Goal: Task Accomplishment & Management: Complete application form

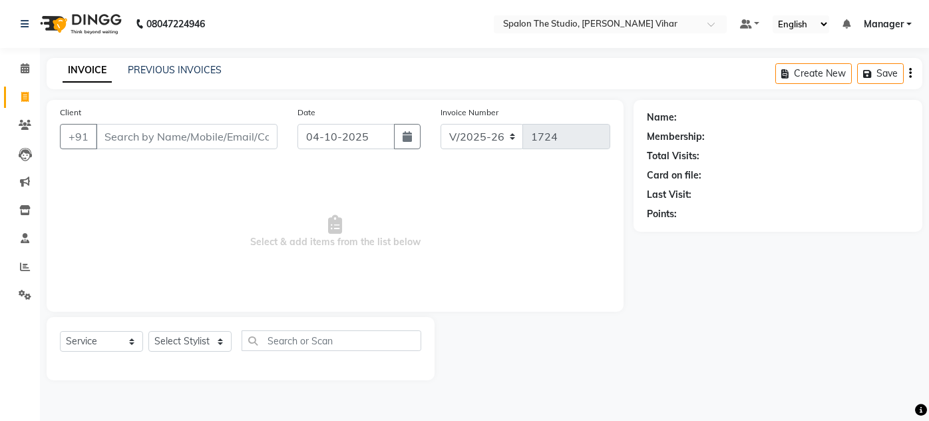
select select "903"
select select "service"
click at [192, 139] on input "Client" at bounding box center [187, 136] width 182 height 25
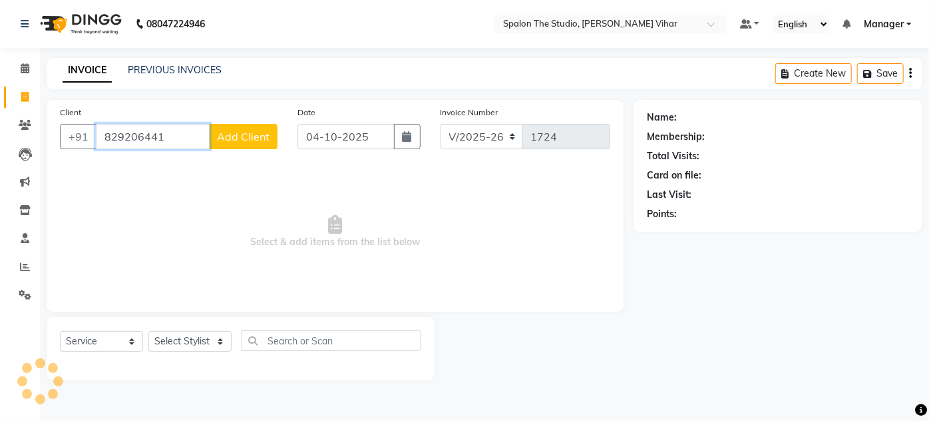
type input "829206441"
click at [230, 136] on span "Add Client" at bounding box center [243, 136] width 53 height 13
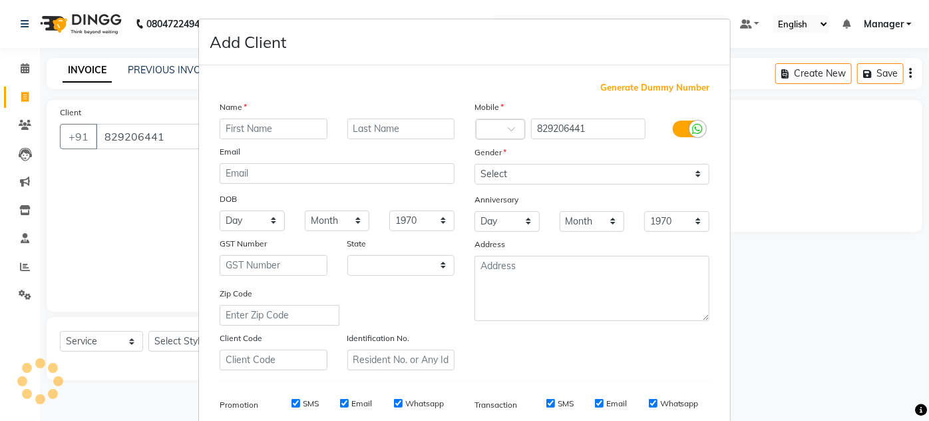
select select "22"
click at [270, 136] on input "text" at bounding box center [274, 128] width 108 height 21
type input "[PERSON_NAME]"
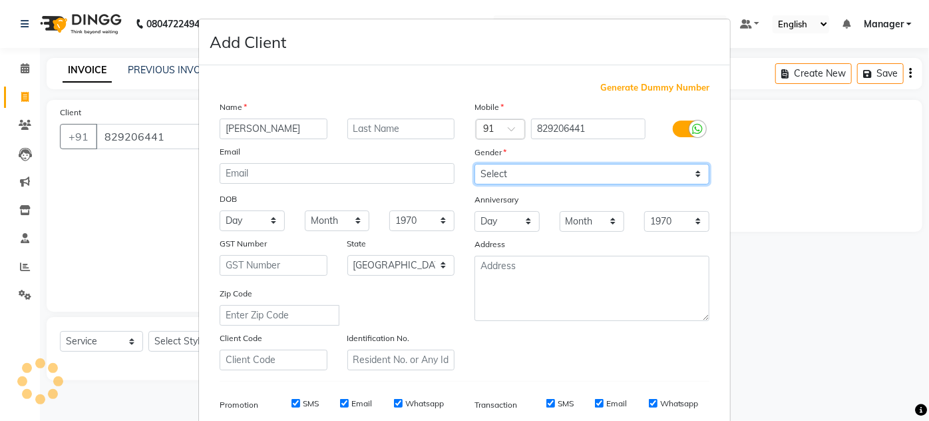
click at [604, 166] on select "Select [DEMOGRAPHIC_DATA] [DEMOGRAPHIC_DATA] Other Prefer Not To Say" at bounding box center [592, 174] width 235 height 21
select select "[DEMOGRAPHIC_DATA]"
click at [475, 164] on select "Select [DEMOGRAPHIC_DATA] [DEMOGRAPHIC_DATA] Other Prefer Not To Say" at bounding box center [592, 174] width 235 height 21
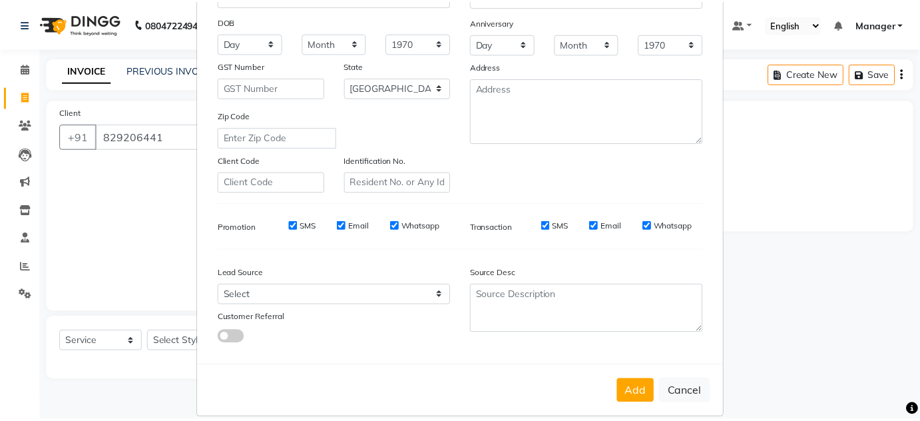
scroll to position [181, 0]
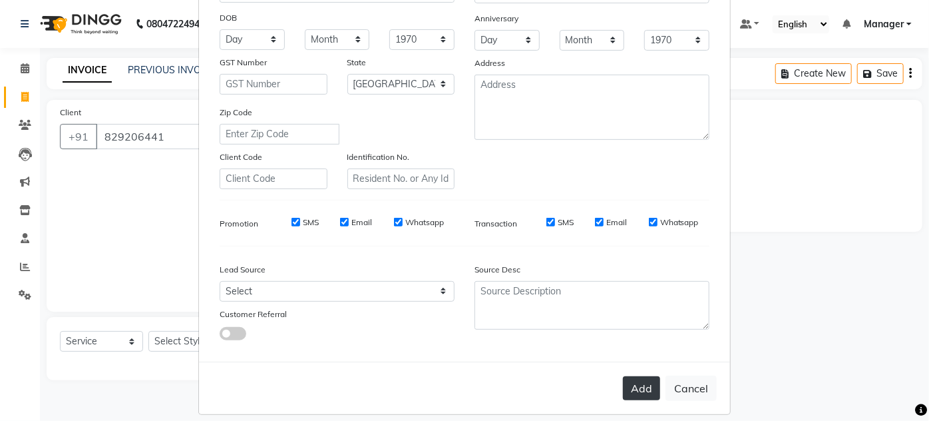
click at [646, 390] on button "Add" at bounding box center [641, 388] width 37 height 24
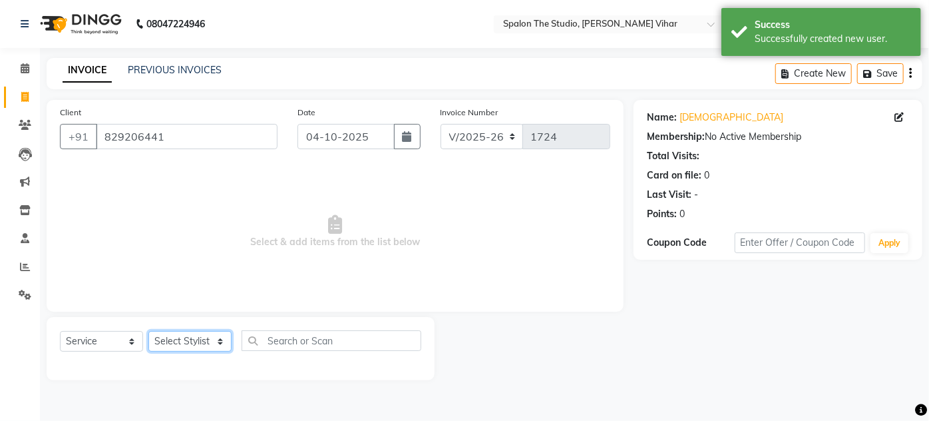
click at [208, 341] on select "Select Stylist Aarti farheen Gernal [PERSON_NAME] Manager navazish [PERSON_NAME…" at bounding box center [189, 341] width 83 height 21
select select "87366"
click at [148, 331] on select "Select Stylist Aarti farheen Gernal [PERSON_NAME] Manager navazish [PERSON_NAME…" at bounding box center [189, 341] width 83 height 21
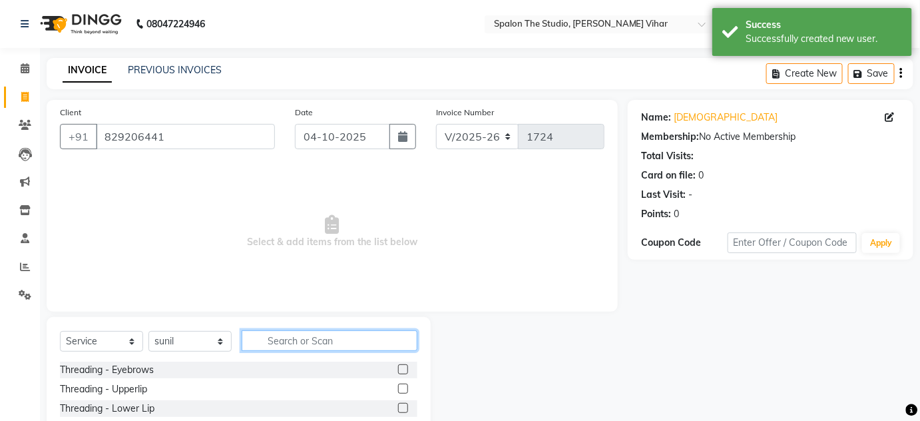
click at [299, 340] on input "text" at bounding box center [330, 340] width 176 height 21
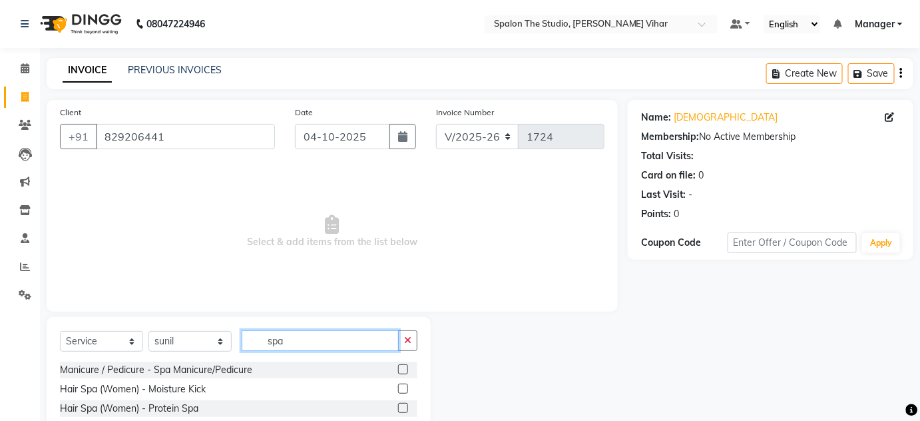
type input "spa"
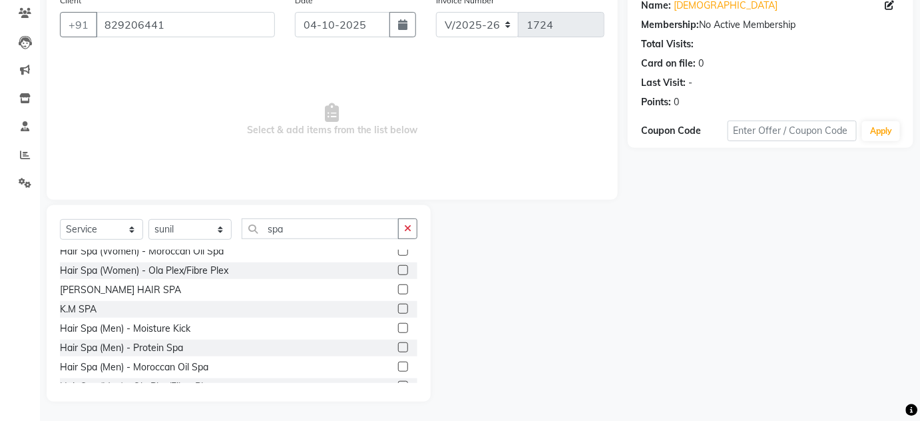
scroll to position [60, 0]
click at [398, 257] on label at bounding box center [403, 255] width 10 height 10
click at [398, 257] on input "checkbox" at bounding box center [402, 256] width 9 height 9
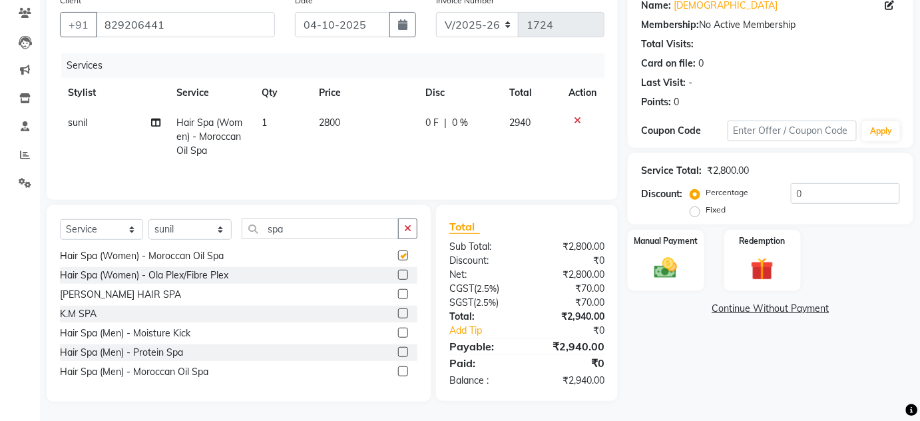
checkbox input "false"
click at [361, 108] on td "2800" at bounding box center [364, 137] width 106 height 58
select select "87366"
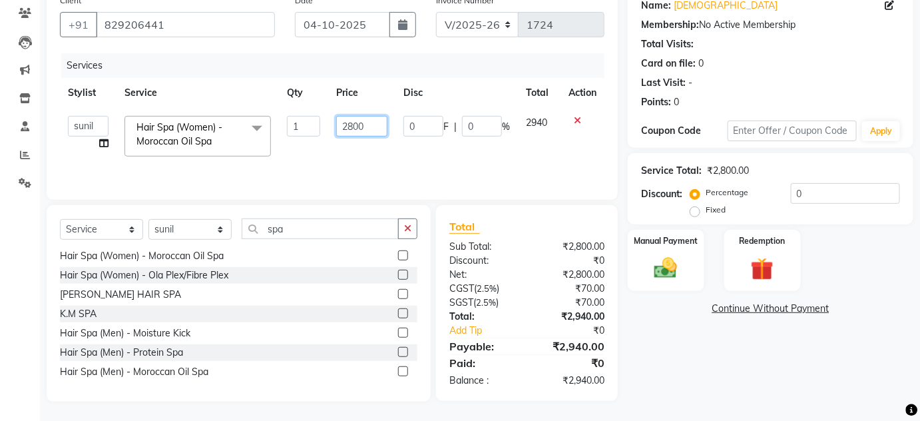
click at [373, 126] on input "2800" at bounding box center [361, 126] width 51 height 21
type input "2"
type input "3146"
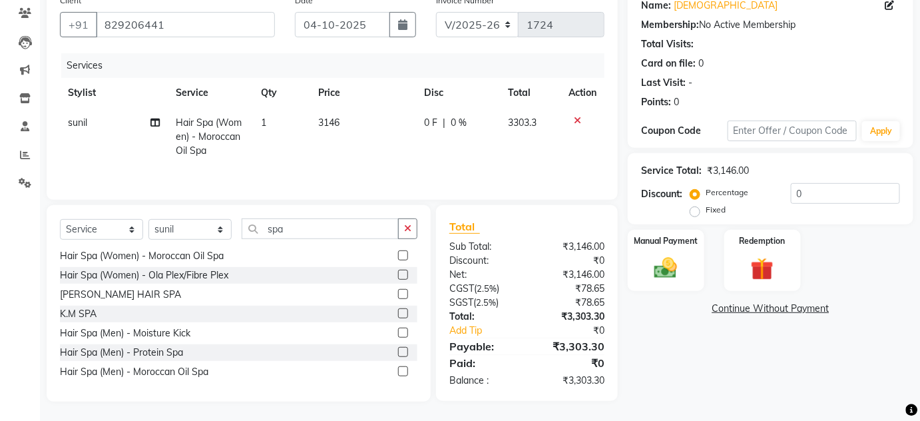
click at [783, 388] on div "Name: [PERSON_NAME] Membership: No Active Membership Total Visits: Card on file…" at bounding box center [776, 194] width 296 height 413
click at [355, 120] on td "3146" at bounding box center [363, 137] width 106 height 58
select select "87366"
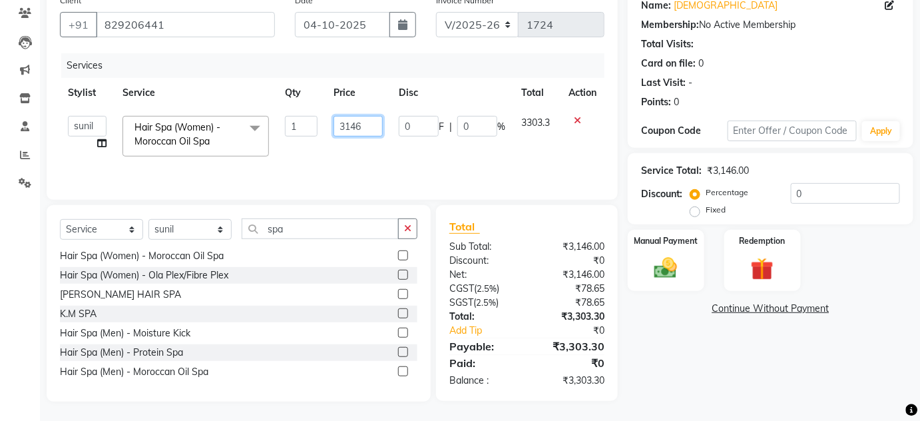
click at [360, 118] on input "3146" at bounding box center [357, 126] width 49 height 21
type input "3147"
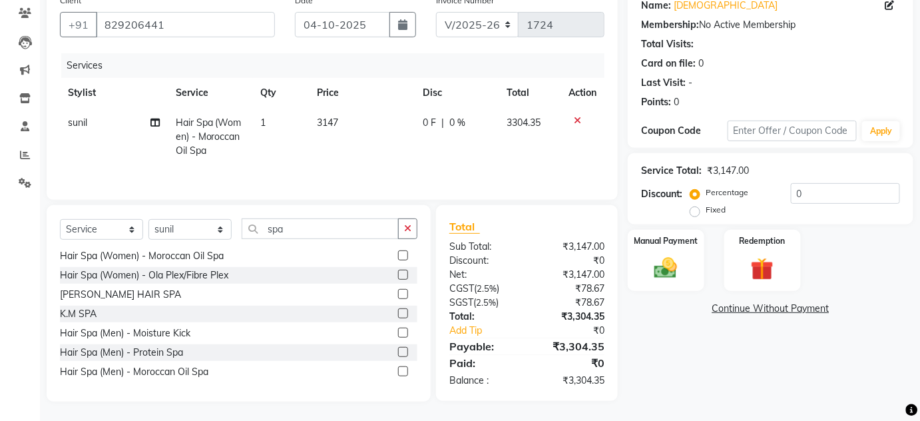
click at [678, 355] on div "Name: [PERSON_NAME] Membership: No Active Membership Total Visits: Card on file…" at bounding box center [776, 194] width 296 height 413
click at [656, 255] on img at bounding box center [665, 267] width 39 height 27
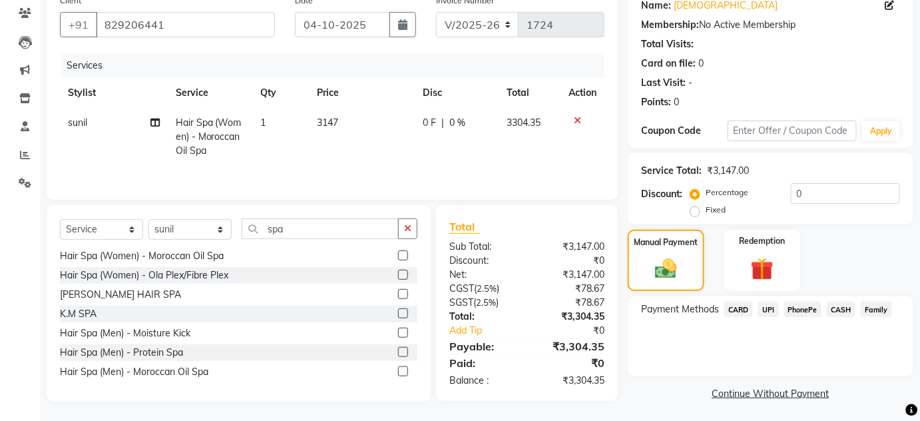
click at [733, 309] on span "CARD" at bounding box center [738, 308] width 29 height 15
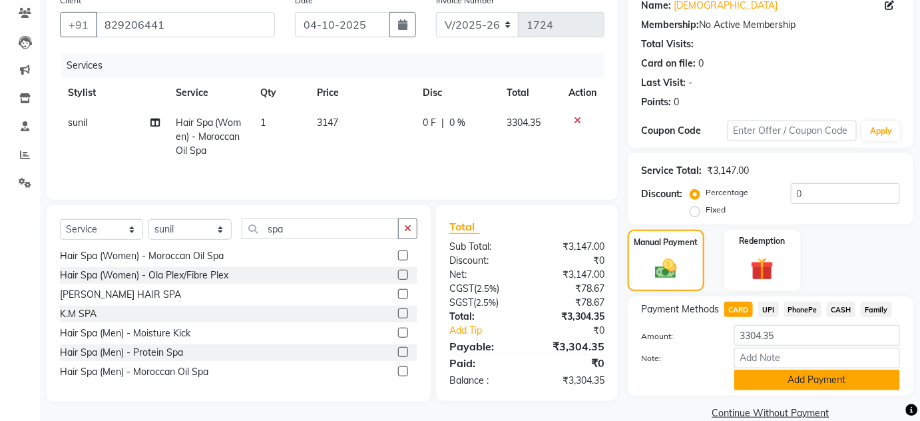
click at [770, 381] on button "Add Payment" at bounding box center [817, 379] width 166 height 21
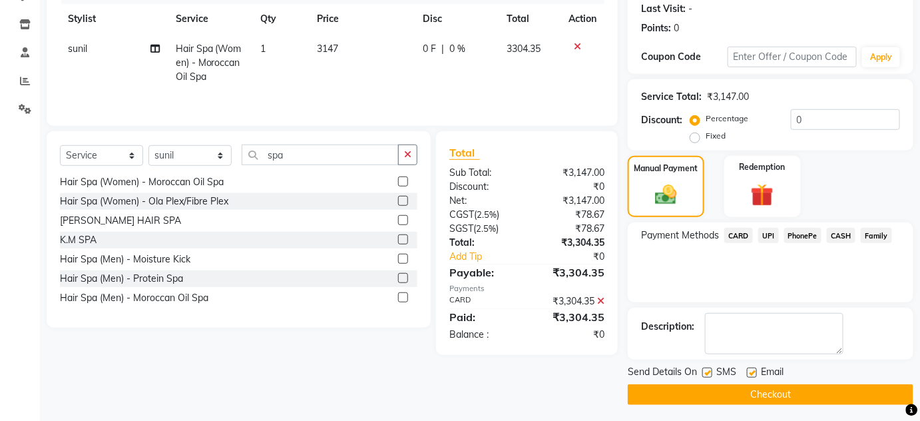
scroll to position [188, 0]
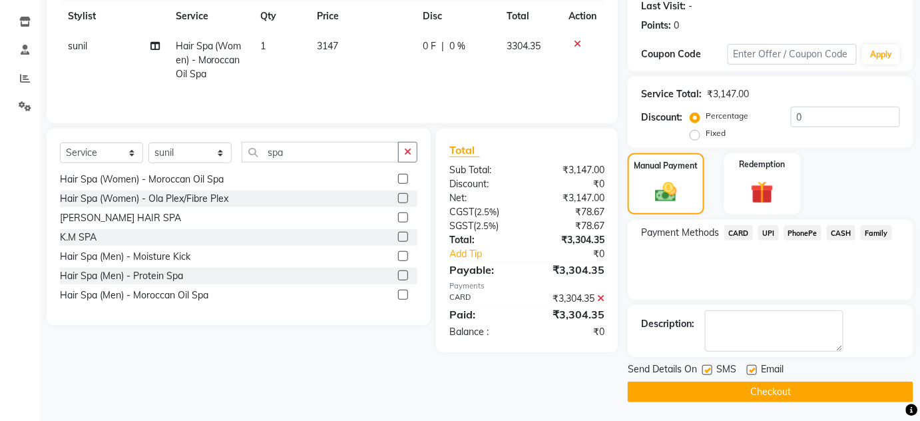
click at [853, 385] on button "Checkout" at bounding box center [771, 391] width 286 height 21
